Goal: Check status: Check status

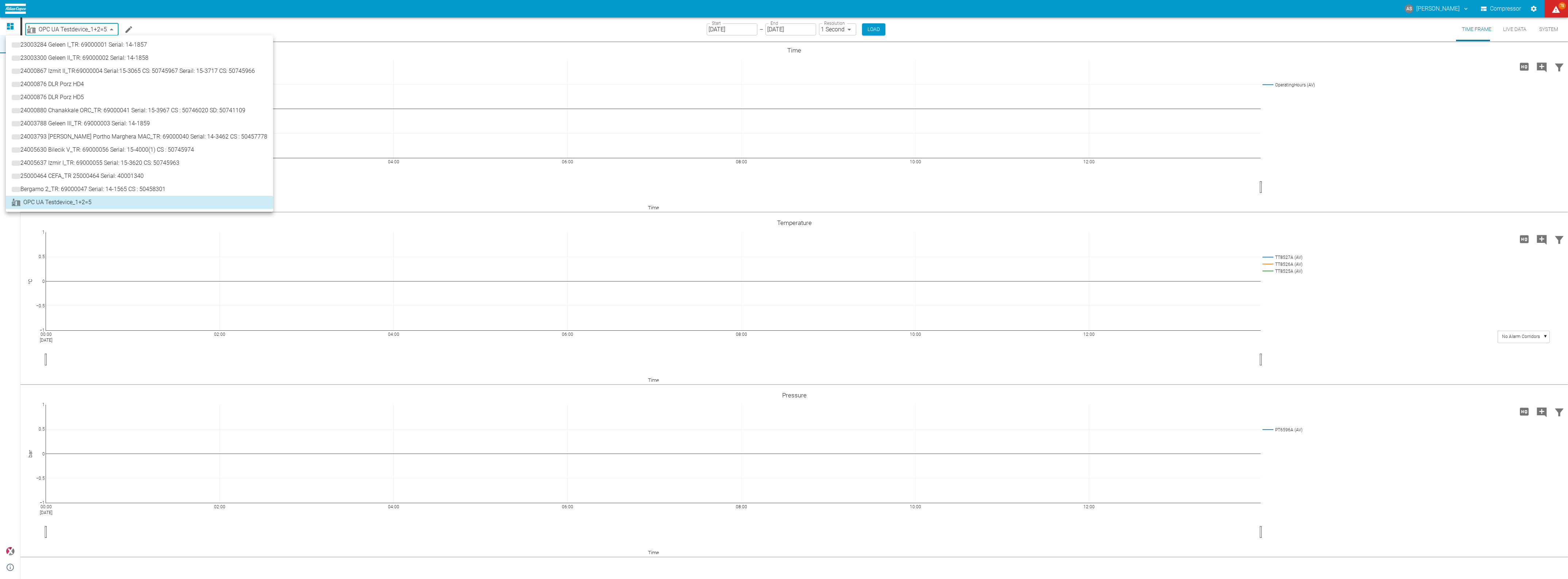
click at [90, 28] on body "AS [PERSON_NAME] Compressor 78 Dashboard Machines Analyses Reports Comments Mem…" at bounding box center [784, 290] width 1568 height 579
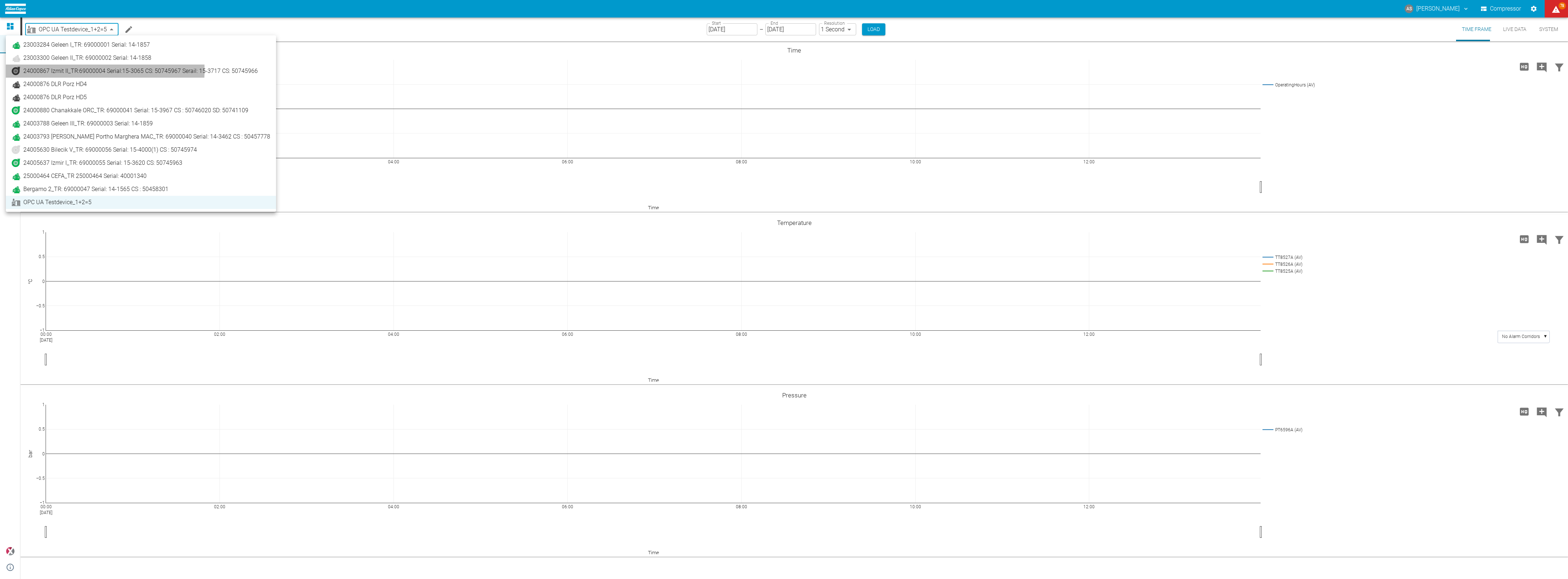
click at [71, 70] on span "24000867 Izmit II_TR:69000004 Serial:15-3065 CS: 50745967 Serail: 15-3717 CS: 5…" at bounding box center [141, 71] width 235 height 9
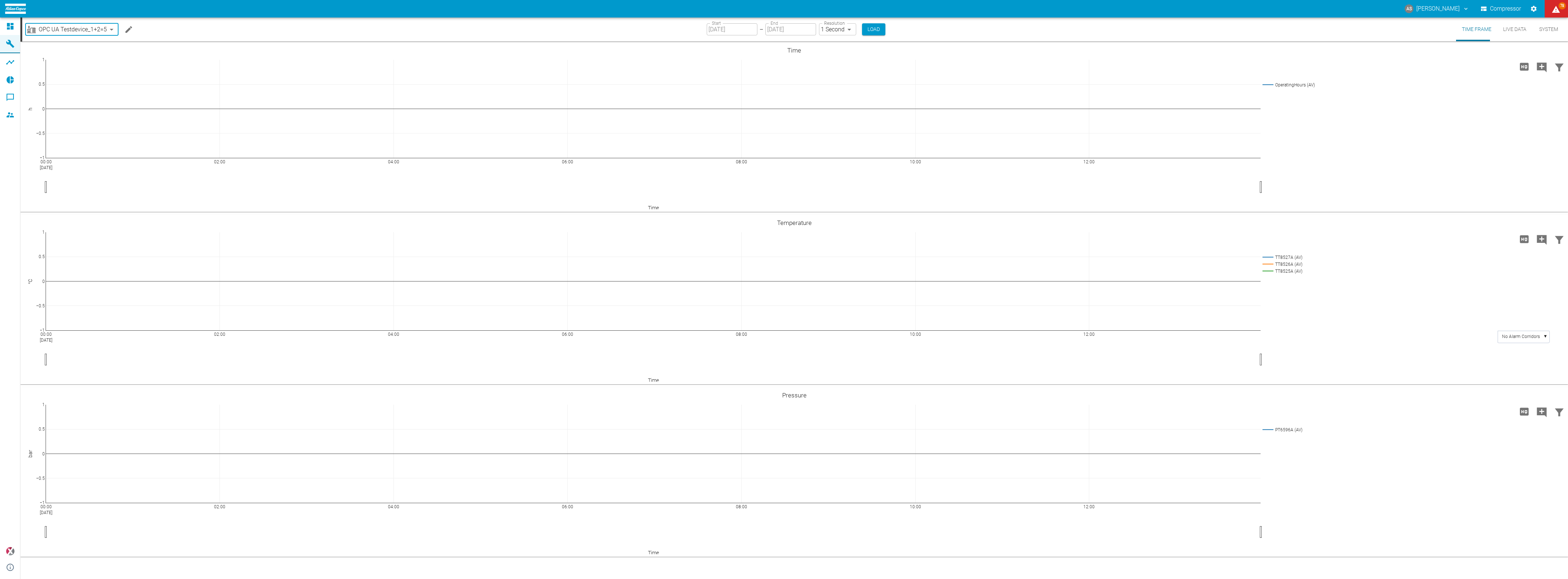
type input "00aa64c3-9ae2-4044-a2fd-a36682b7f98b"
type input "[DATE]"
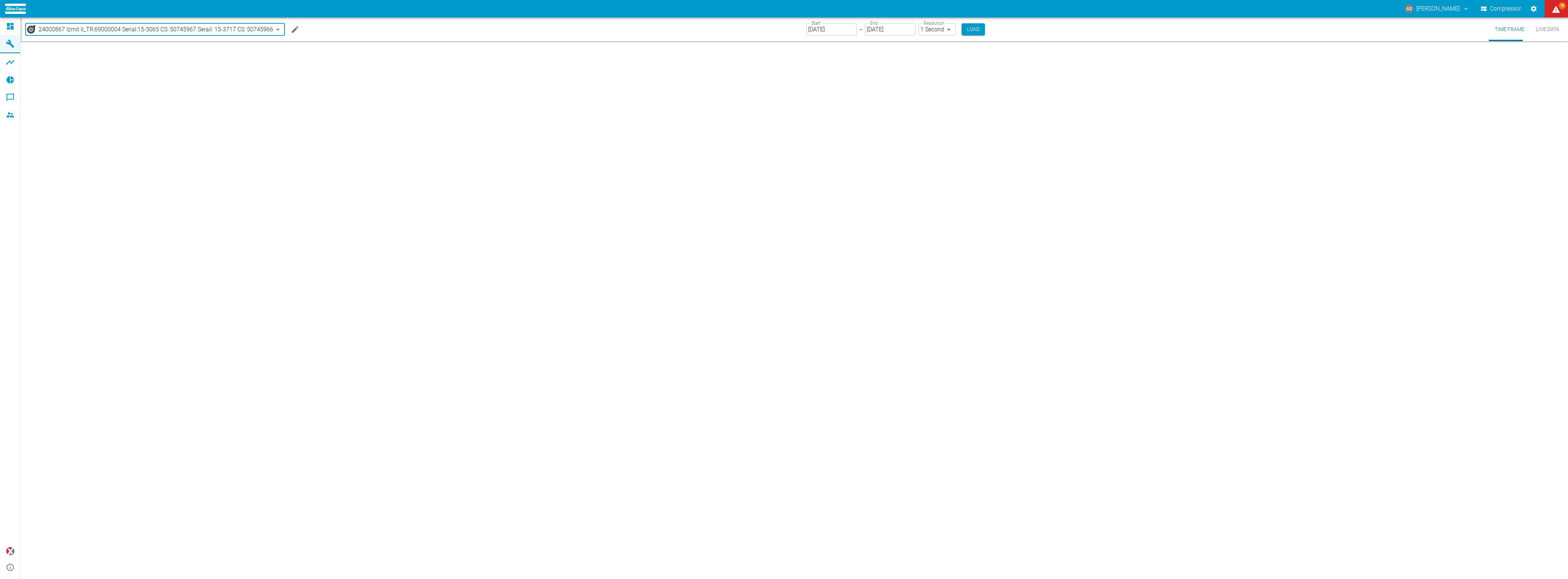
type input "2min"
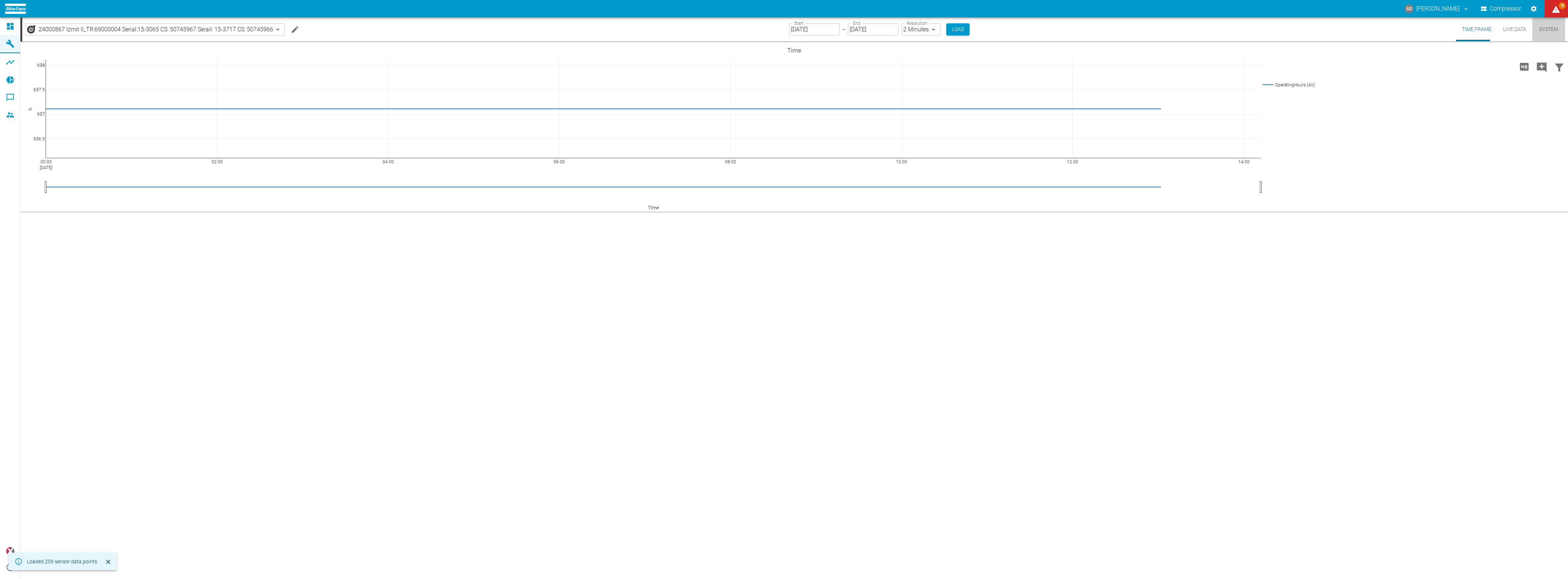
click at [1549, 28] on button "System" at bounding box center [1549, 29] width 33 height 23
